Goal: Information Seeking & Learning: Learn about a topic

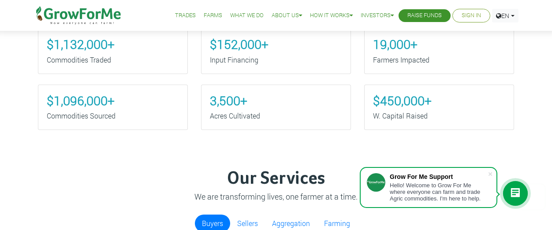
scroll to position [340, 0]
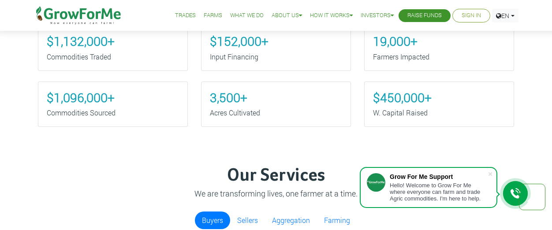
drag, startPoint x: 556, startPoint y: 18, endPoint x: 552, endPoint y: 53, distance: 35.5
click at [492, 174] on span at bounding box center [490, 174] width 9 height 9
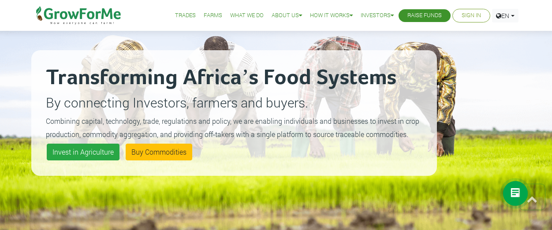
scroll to position [0, 0]
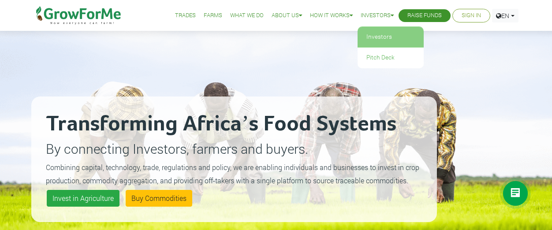
click at [374, 36] on link "Investors" at bounding box center [391, 37] width 66 height 20
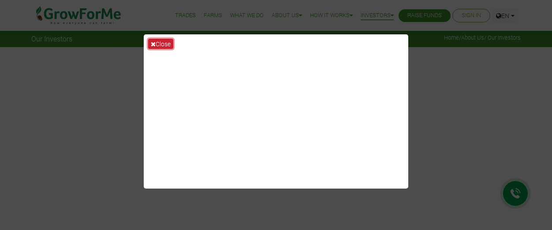
click at [160, 43] on button "Close" at bounding box center [160, 44] width 25 height 10
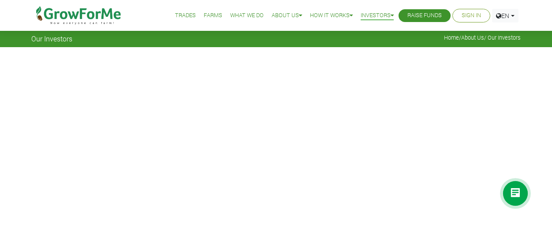
drag, startPoint x: 555, startPoint y: 19, endPoint x: 561, endPoint y: 16, distance: 6.7
click at [205, 14] on link "Farms" at bounding box center [213, 15] width 19 height 9
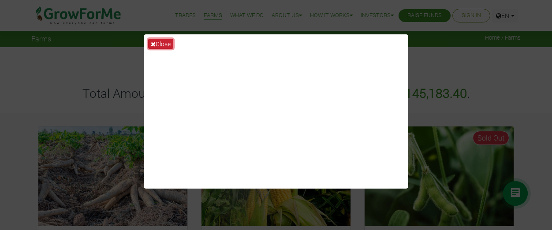
click at [163, 43] on button "Close" at bounding box center [160, 44] width 25 height 10
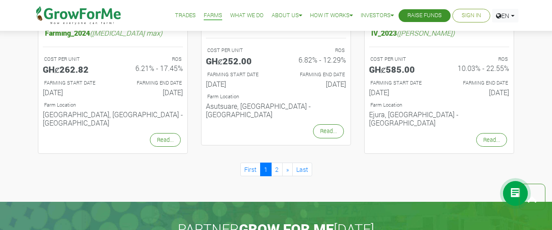
scroll to position [933, 0]
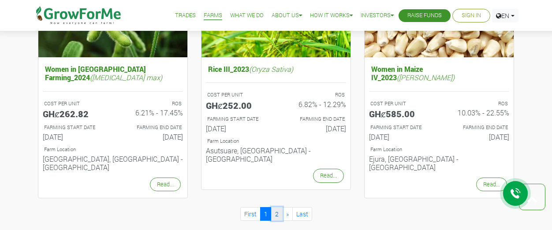
click at [276, 207] on link "2" at bounding box center [276, 214] width 11 height 14
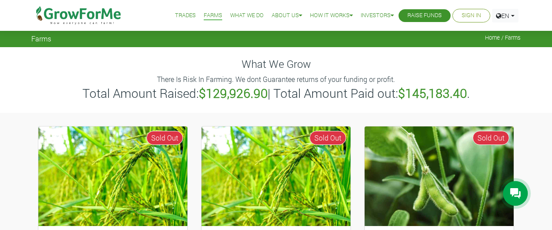
drag, startPoint x: 555, startPoint y: 27, endPoint x: 560, endPoint y: -1, distance: 28.7
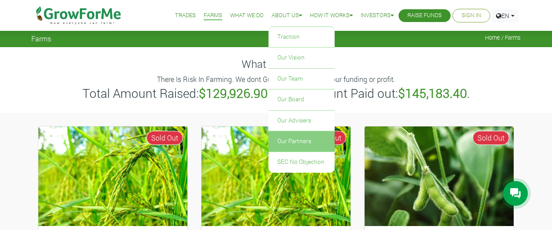
click at [287, 139] on link "Our Partners" at bounding box center [302, 141] width 66 height 20
